Goal: Task Accomplishment & Management: Manage account settings

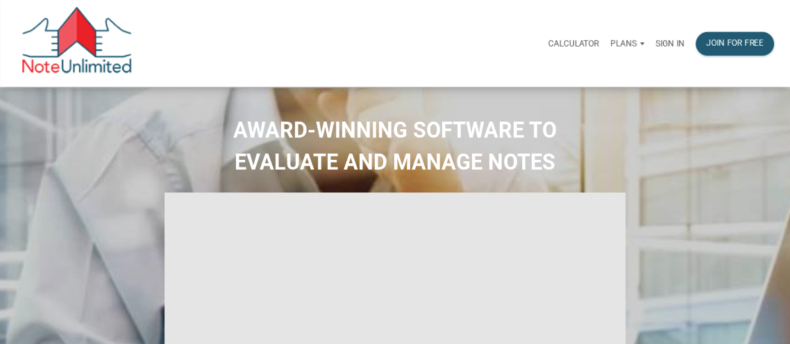
click at [666, 42] on p "Sign in" at bounding box center [669, 44] width 29 height 10
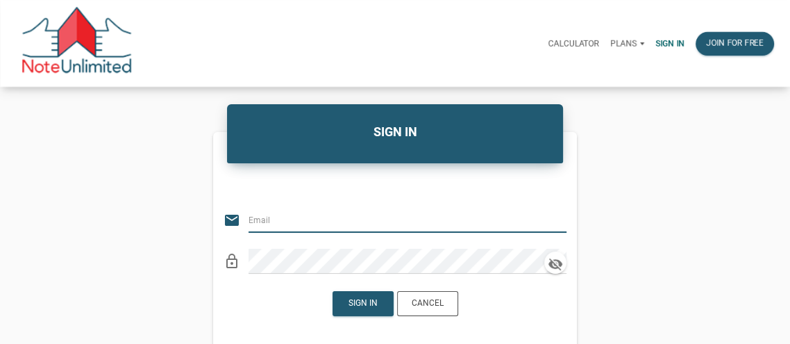
type input "[EMAIL_ADDRESS][DOMAIN_NAME]"
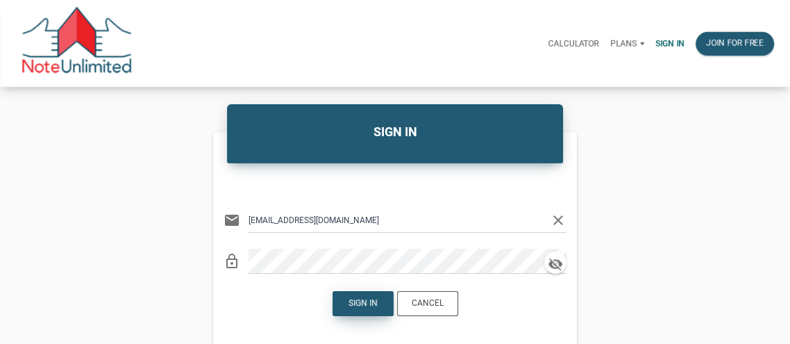
click at [361, 302] on div "Sign in" at bounding box center [363, 303] width 29 height 12
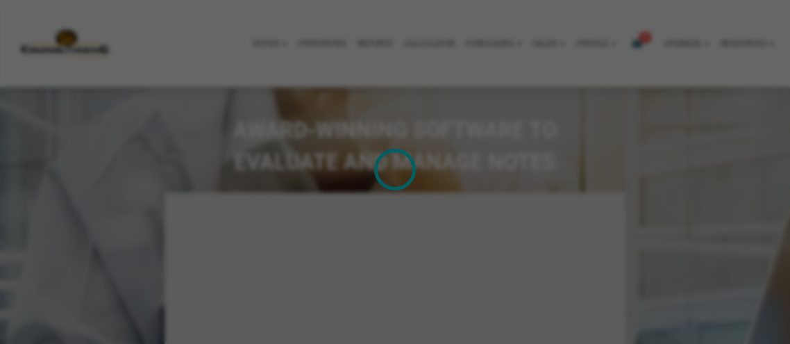
type input "Introduction to new features"
select select
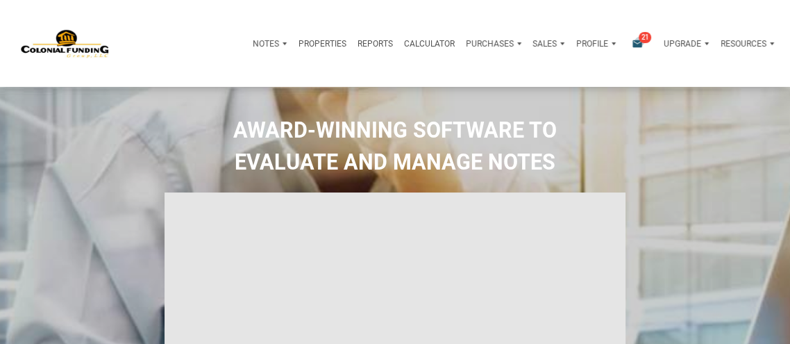
click at [638, 41] on icon "email" at bounding box center [637, 43] width 17 height 11
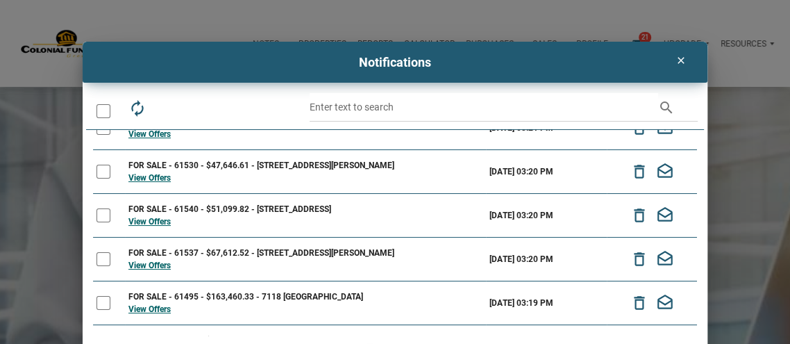
scroll to position [115, 0]
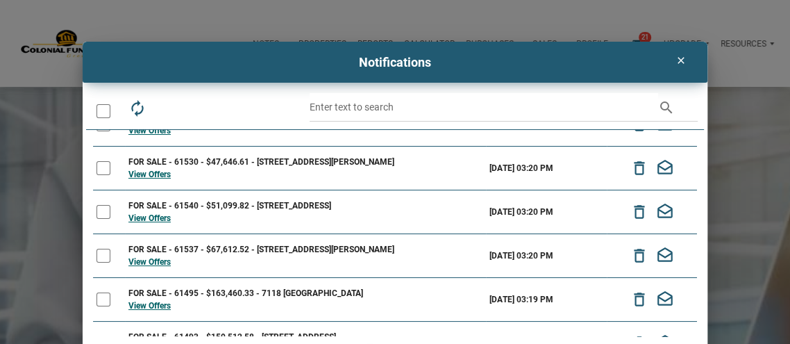
click at [352, 246] on div "FOR SALE - 61537 - $67,612.52 - [STREET_ADDRESS][PERSON_NAME]" at bounding box center [305, 249] width 354 height 12
click at [153, 259] on link "View Offers" at bounding box center [149, 262] width 42 height 10
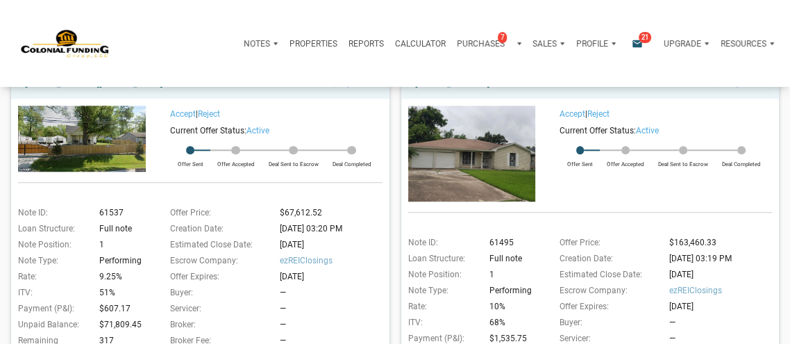
scroll to position [843, 0]
drag, startPoint x: 270, startPoint y: 288, endPoint x: 271, endPoint y: 212, distance: 76.4
click at [271, 212] on div "Offer Price: $67,612.52 Creation Date: [DATE] 03:20 PM Estimated Close Date: [D…" at bounding box center [264, 291] width 237 height 172
click at [307, 113] on div "Accept | Reject" at bounding box center [264, 113] width 237 height 17
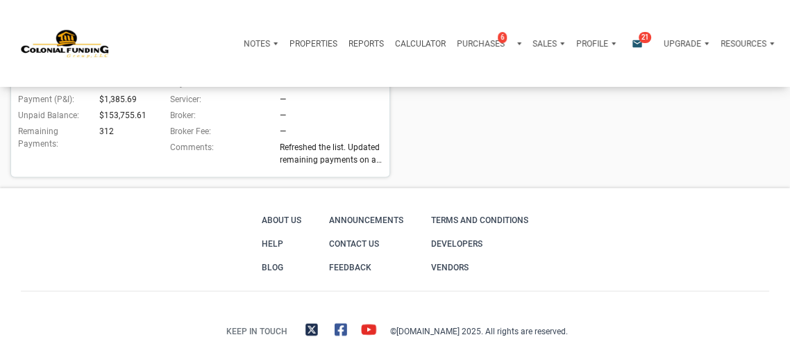
scroll to position [1447, 0]
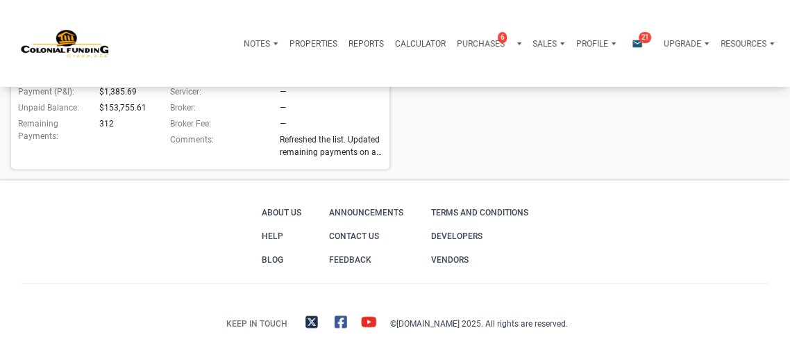
click at [635, 41] on icon "email" at bounding box center [637, 43] width 17 height 11
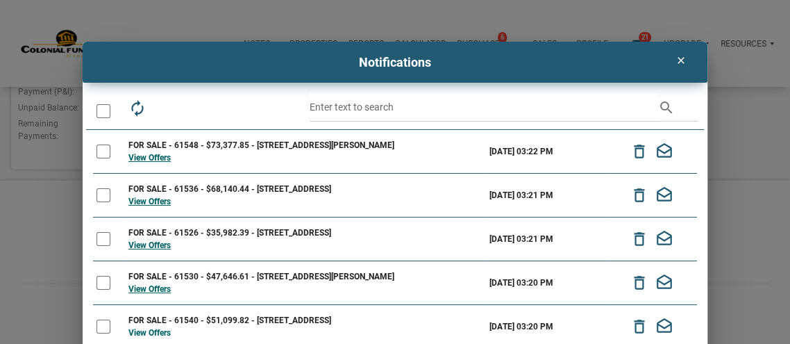
click at [679, 60] on icon "clear" at bounding box center [681, 60] width 17 height 11
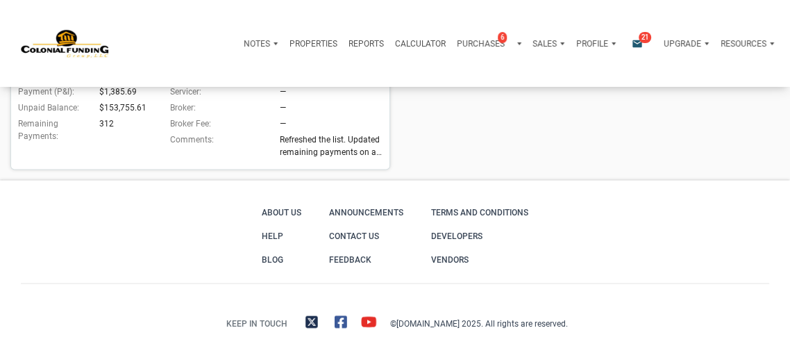
click at [594, 44] on p "Profile" at bounding box center [592, 44] width 32 height 10
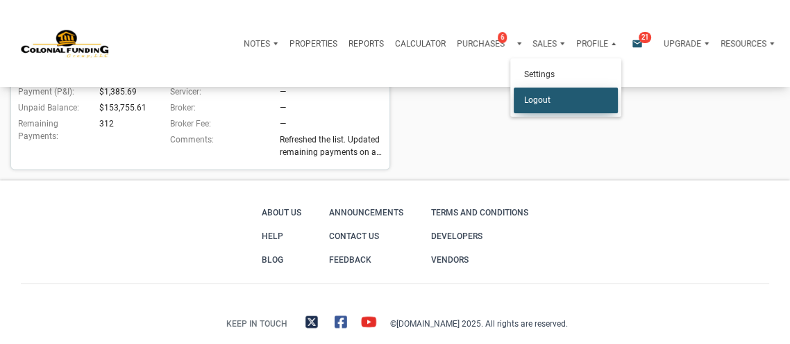
click at [541, 104] on link "Logout" at bounding box center [566, 100] width 104 height 26
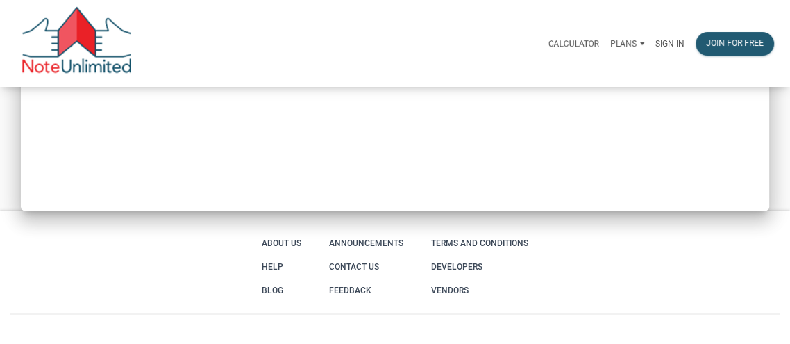
type input "Introduction to new features"
select select
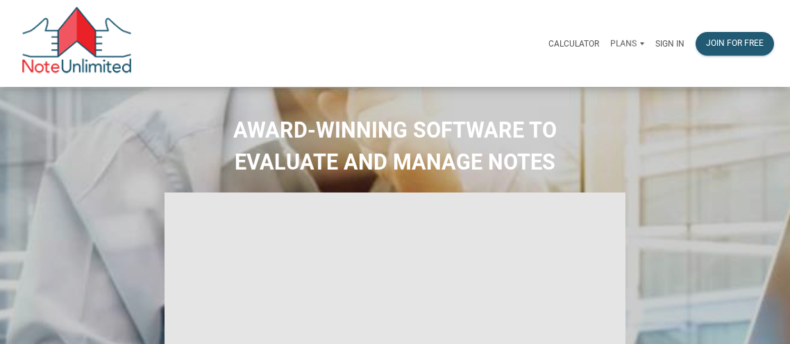
click at [665, 41] on p "Sign in" at bounding box center [669, 44] width 29 height 10
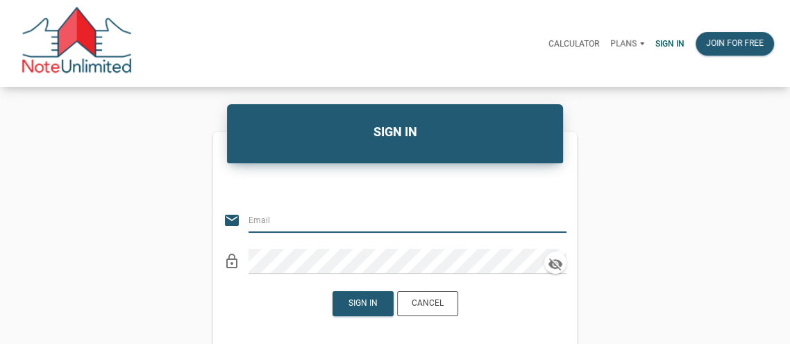
type input "[EMAIL_ADDRESS][DOMAIN_NAME]"
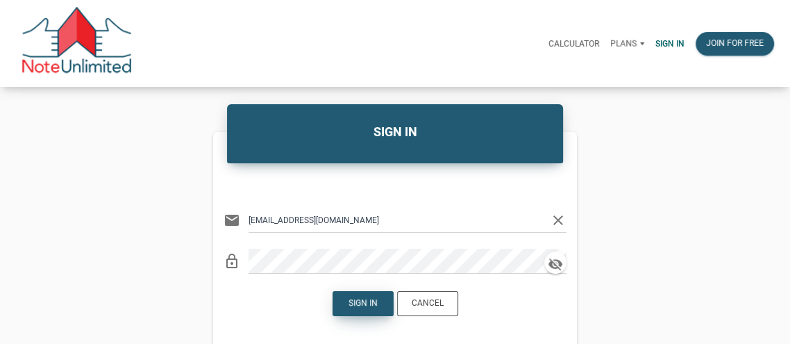
click at [354, 305] on div "Sign in" at bounding box center [363, 303] width 29 height 12
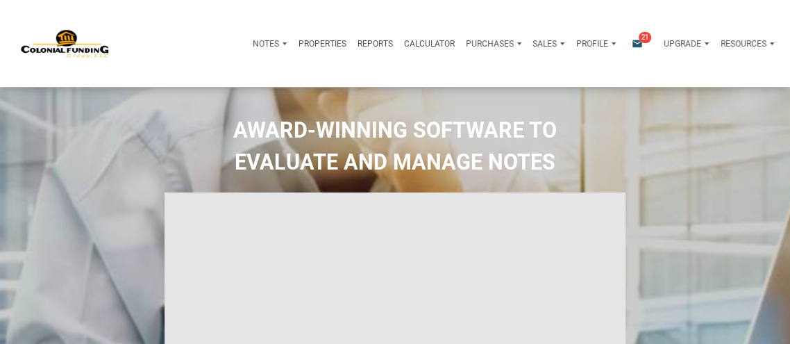
type input "Introduction to new features"
select select
click at [589, 47] on p "Profile" at bounding box center [592, 44] width 32 height 10
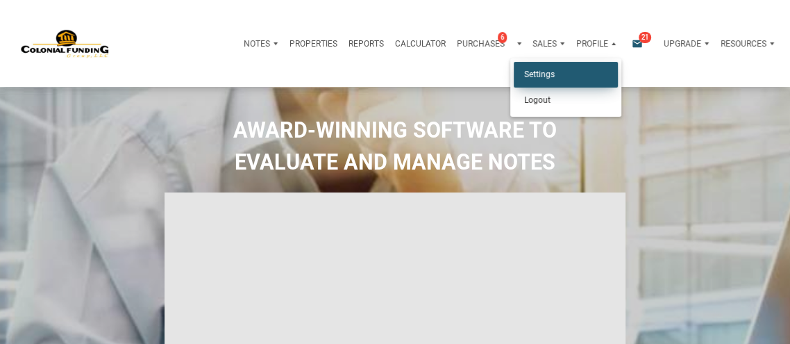
click at [544, 72] on link "Settings" at bounding box center [566, 75] width 104 height 26
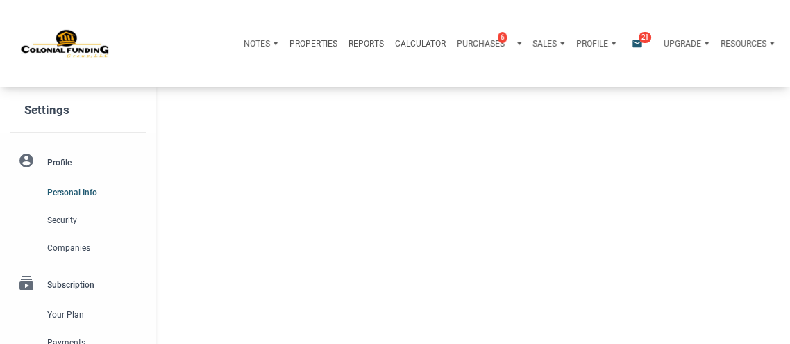
type input "[GEOGRAPHIC_DATA]"
select select
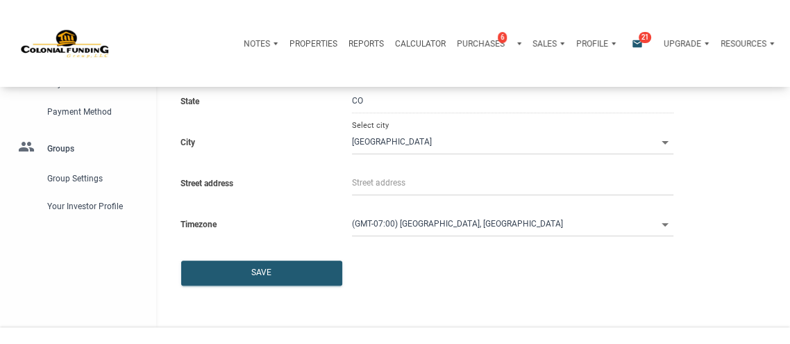
scroll to position [260, 0]
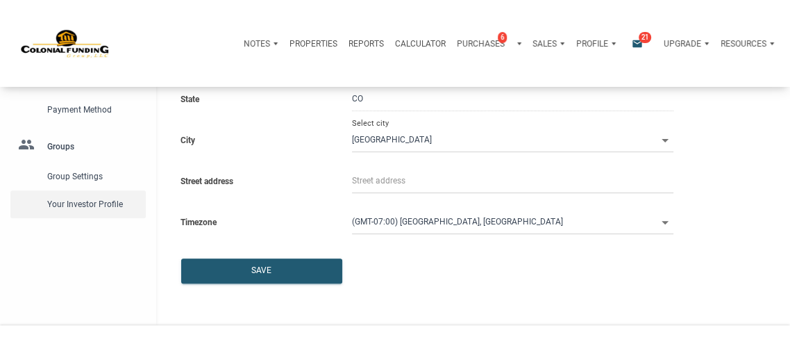
type input "3033583702"
select select
click at [81, 202] on span "Your Investor Profile" at bounding box center [93, 204] width 93 height 17
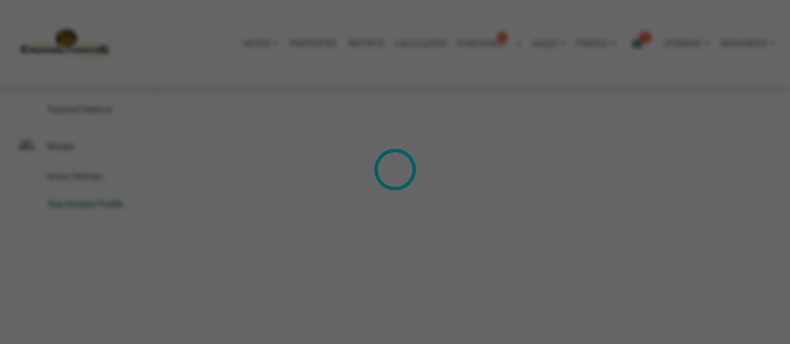
type input "Wealth Builder - Future Income"
select select
type input "$ 1"
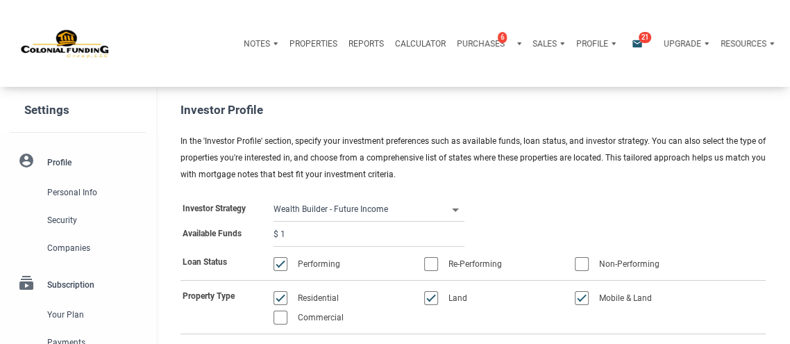
click at [592, 37] on div "Profile" at bounding box center [592, 43] width 32 height 12
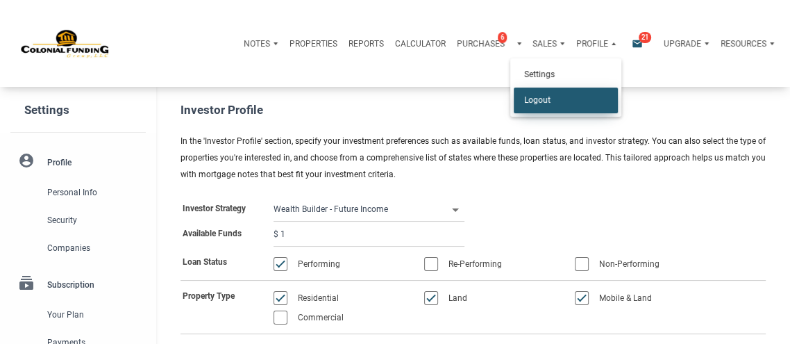
click at [538, 99] on link "Logout" at bounding box center [566, 100] width 104 height 26
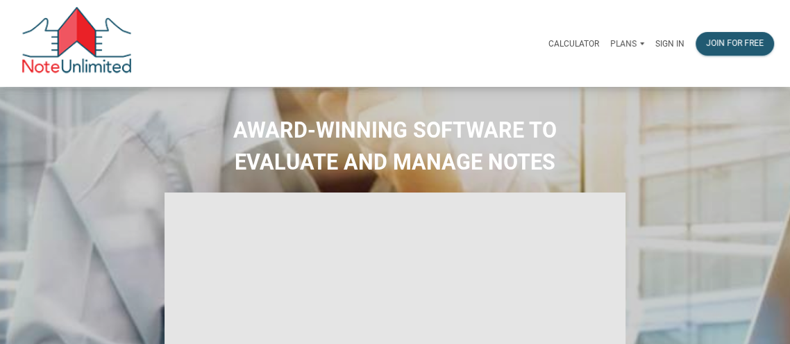
type input "Introduction to new features"
select select
